Goal: Information Seeking & Learning: Learn about a topic

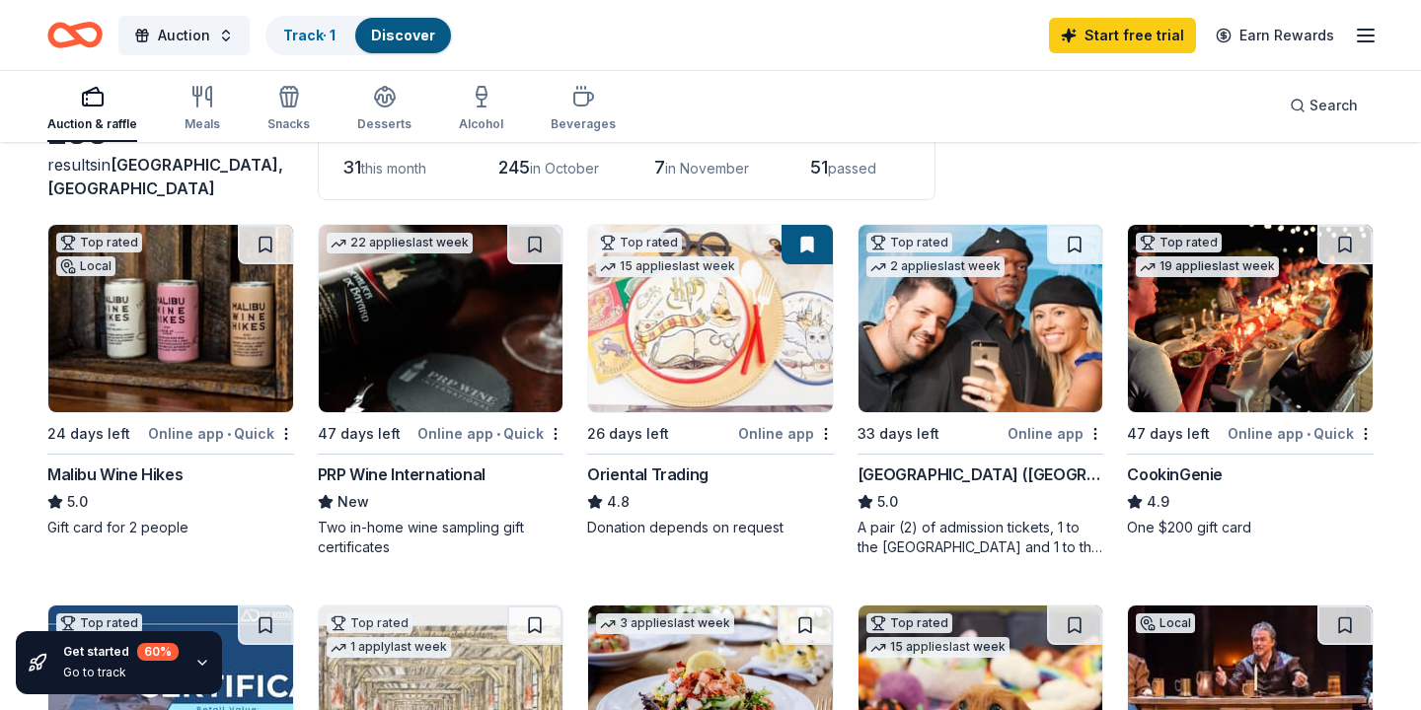
scroll to position [118, 0]
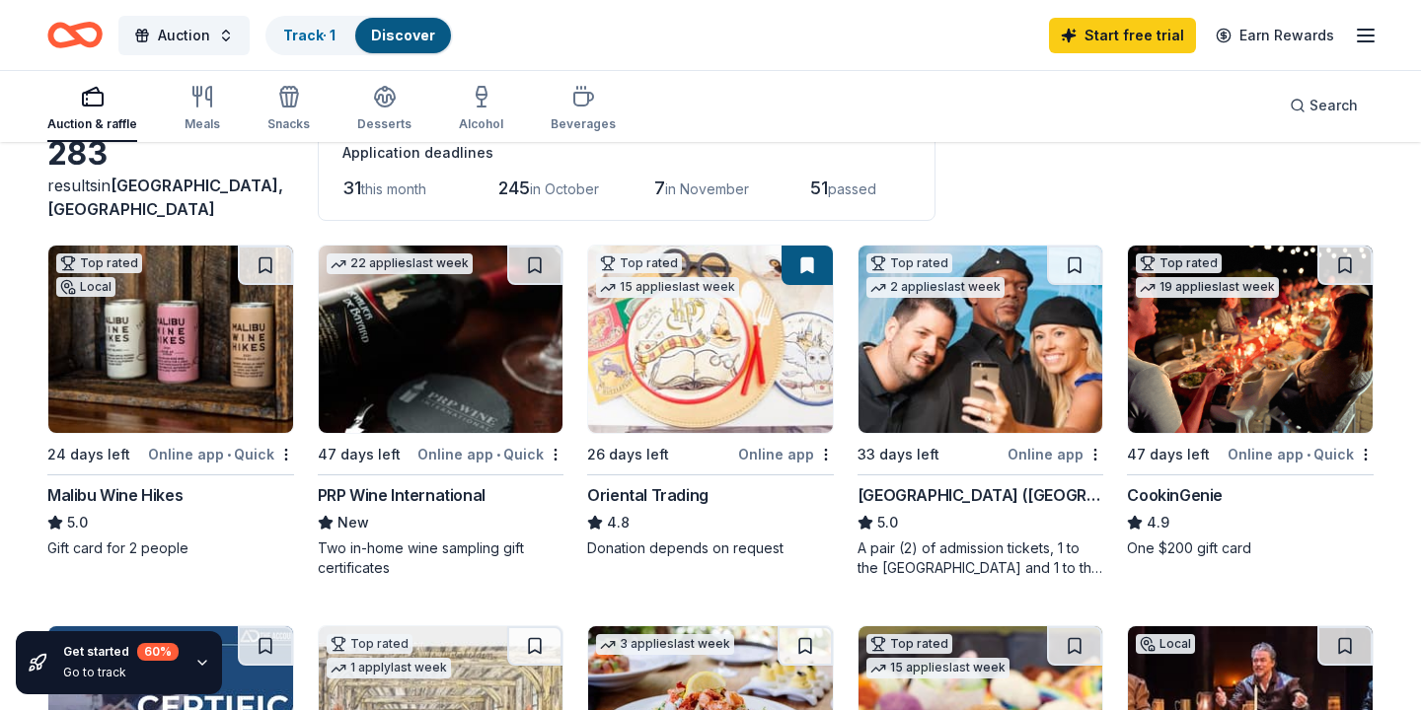
click at [422, 491] on div "PRP Wine International" at bounding box center [402, 495] width 168 height 24
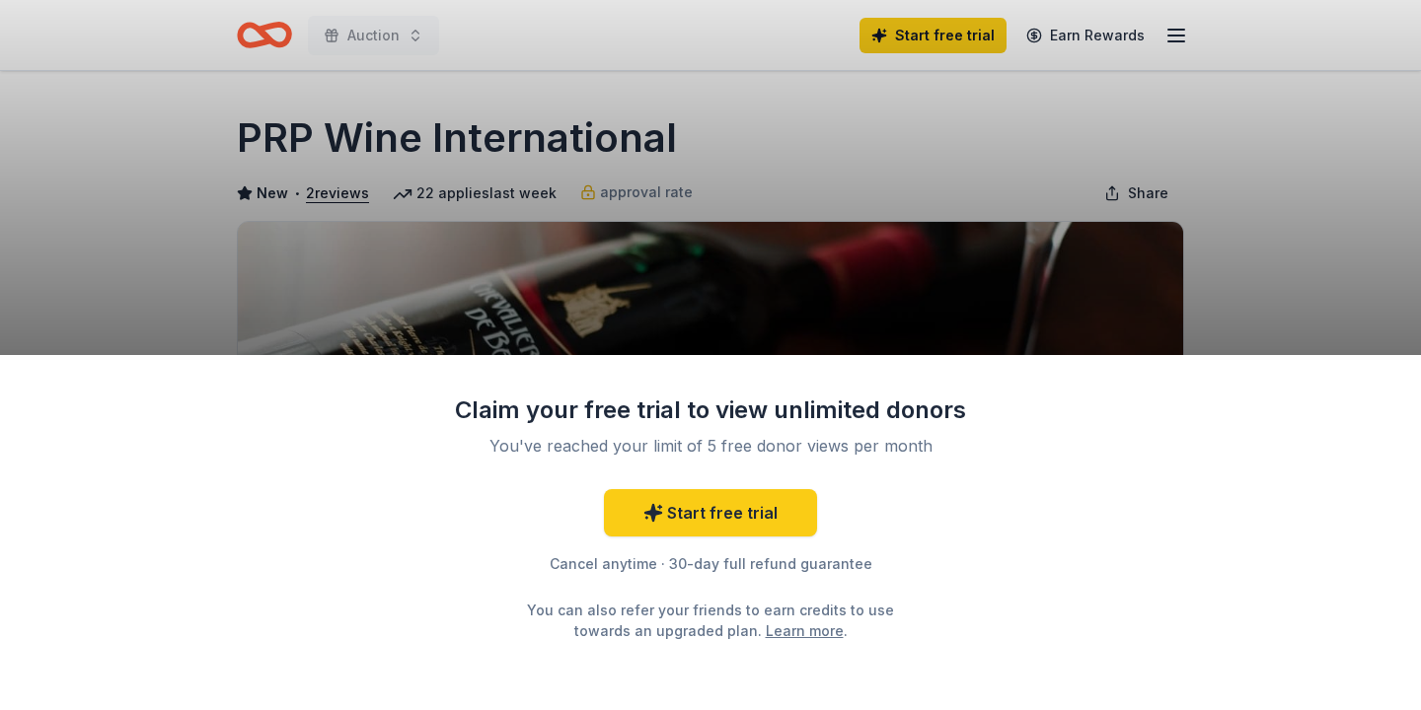
click at [1285, 213] on div "Claim your free trial to view unlimited donors You've reached your limit of 5 f…" at bounding box center [710, 355] width 1421 height 710
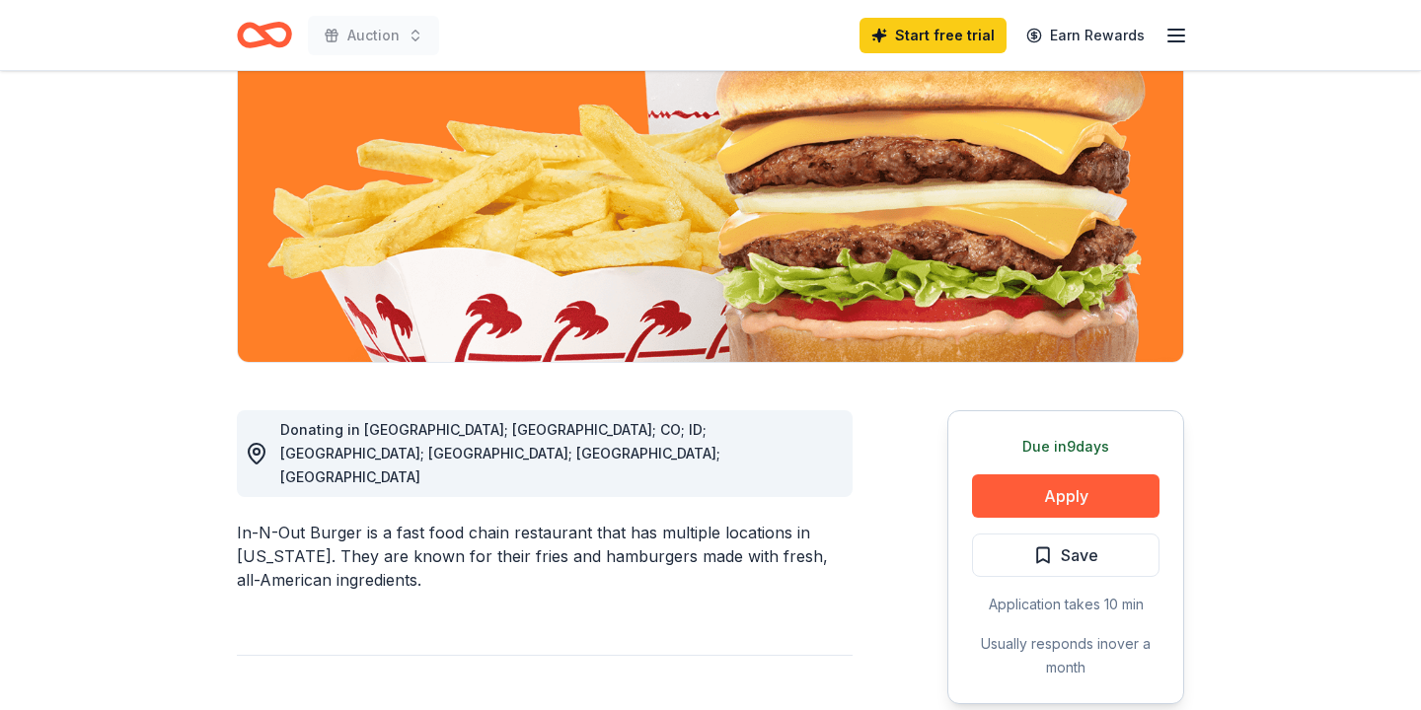
scroll to position [237, 0]
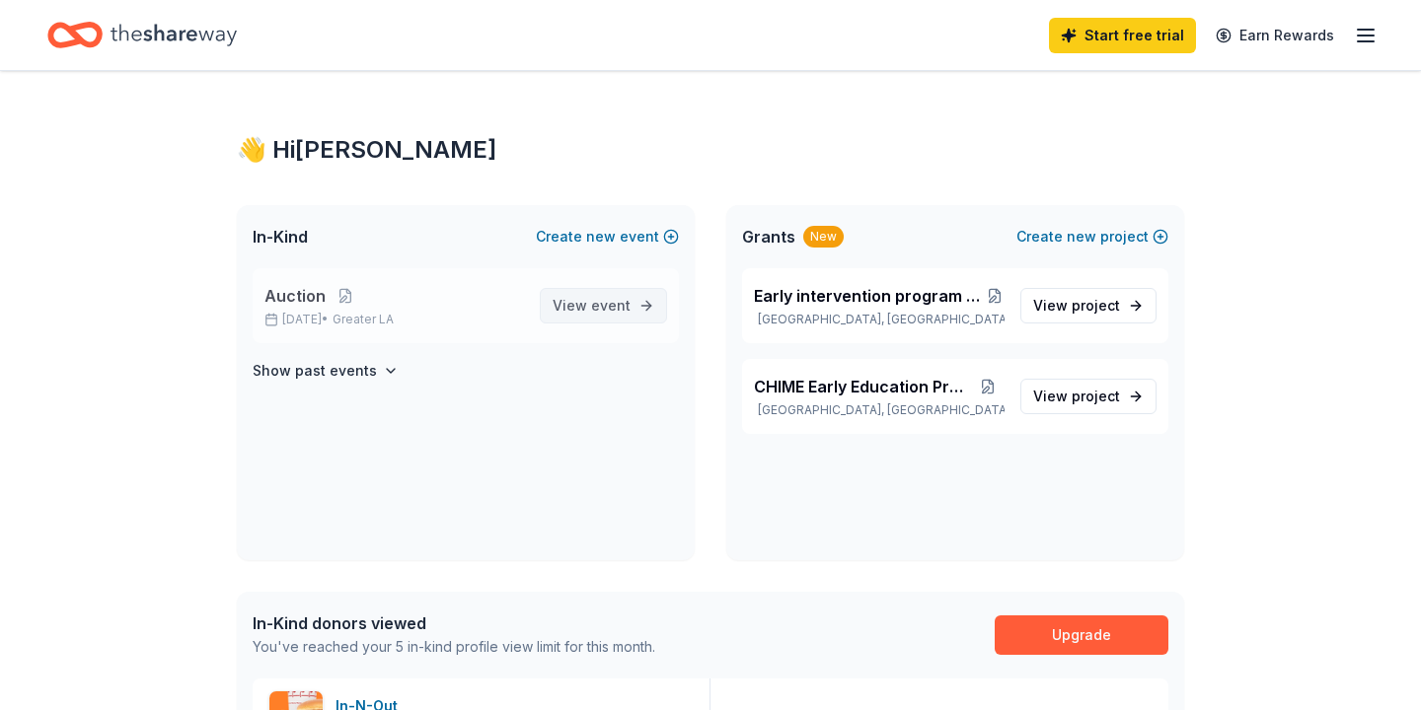
click at [621, 308] on span "event" at bounding box center [610, 305] width 39 height 17
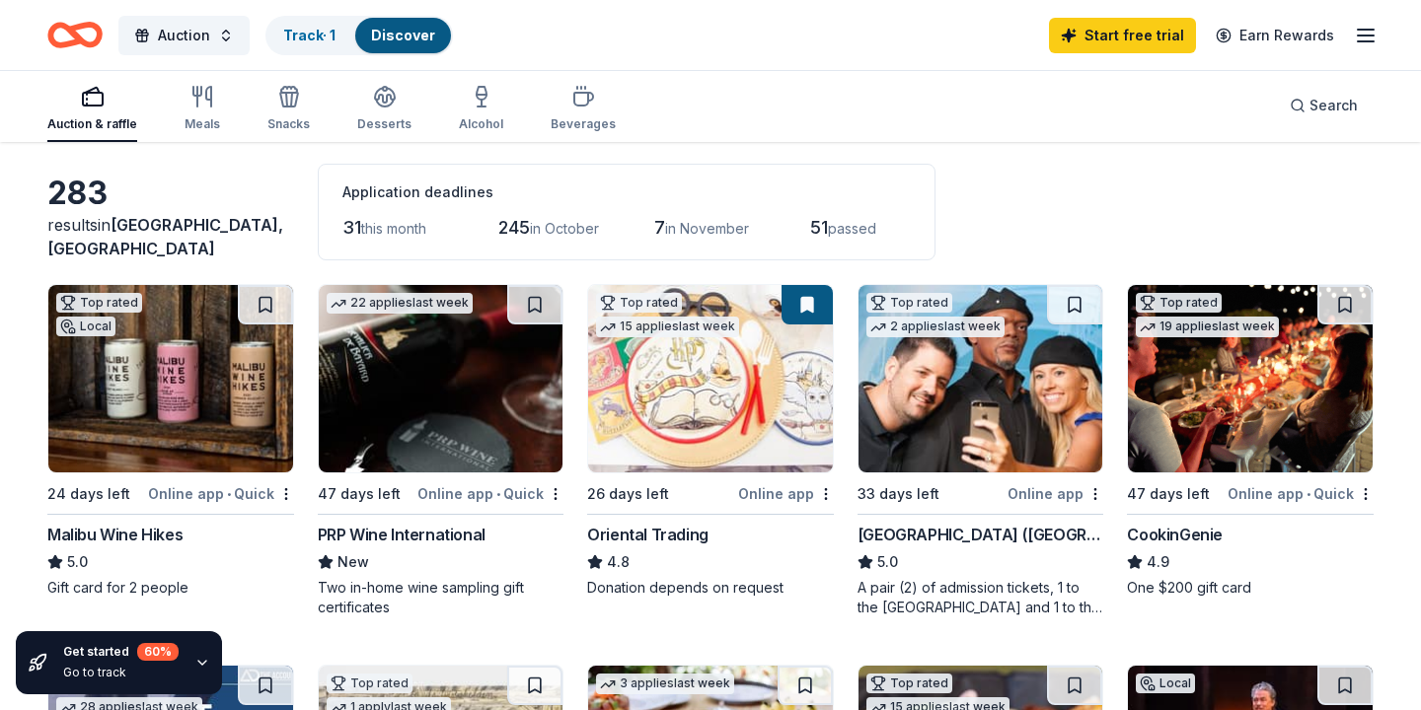
scroll to position [118, 0]
